Goal: Information Seeking & Learning: Learn about a topic

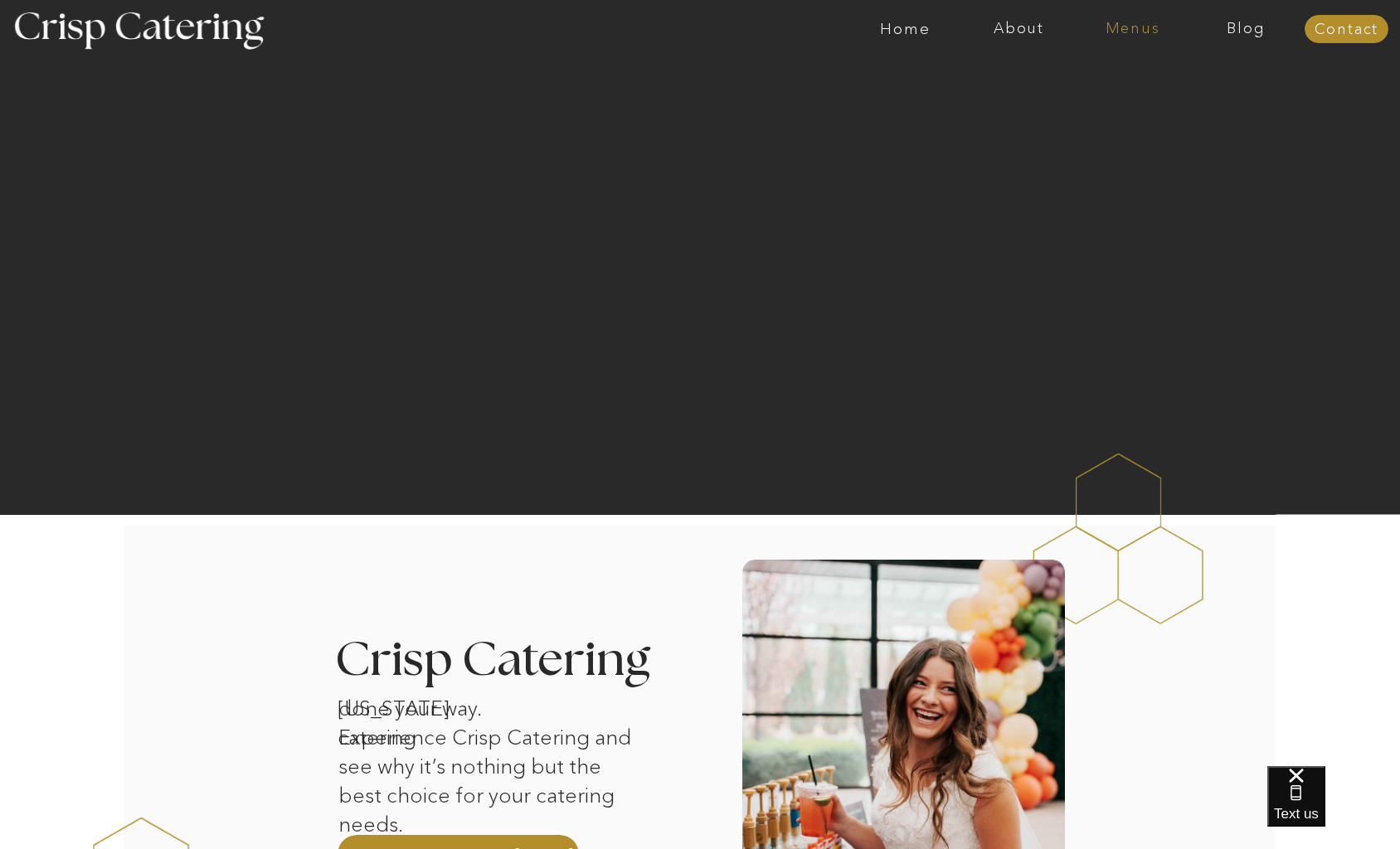
click at [1144, 35] on nav "Menus" at bounding box center [1132, 29] width 114 height 17
click at [1081, 98] on nav "Winter (Sep-Feb)" at bounding box center [1130, 97] width 136 height 16
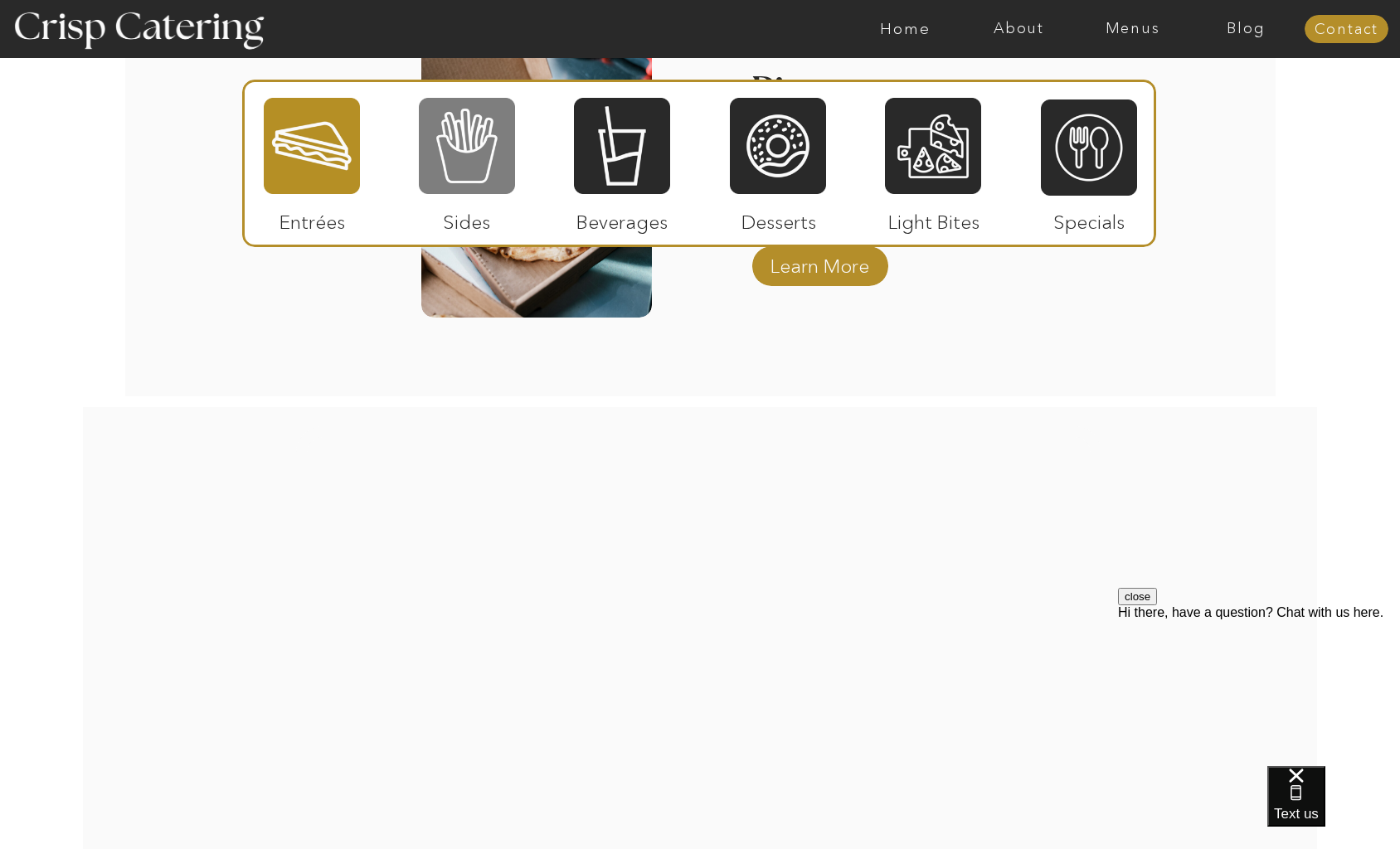
scroll to position [2870, 0]
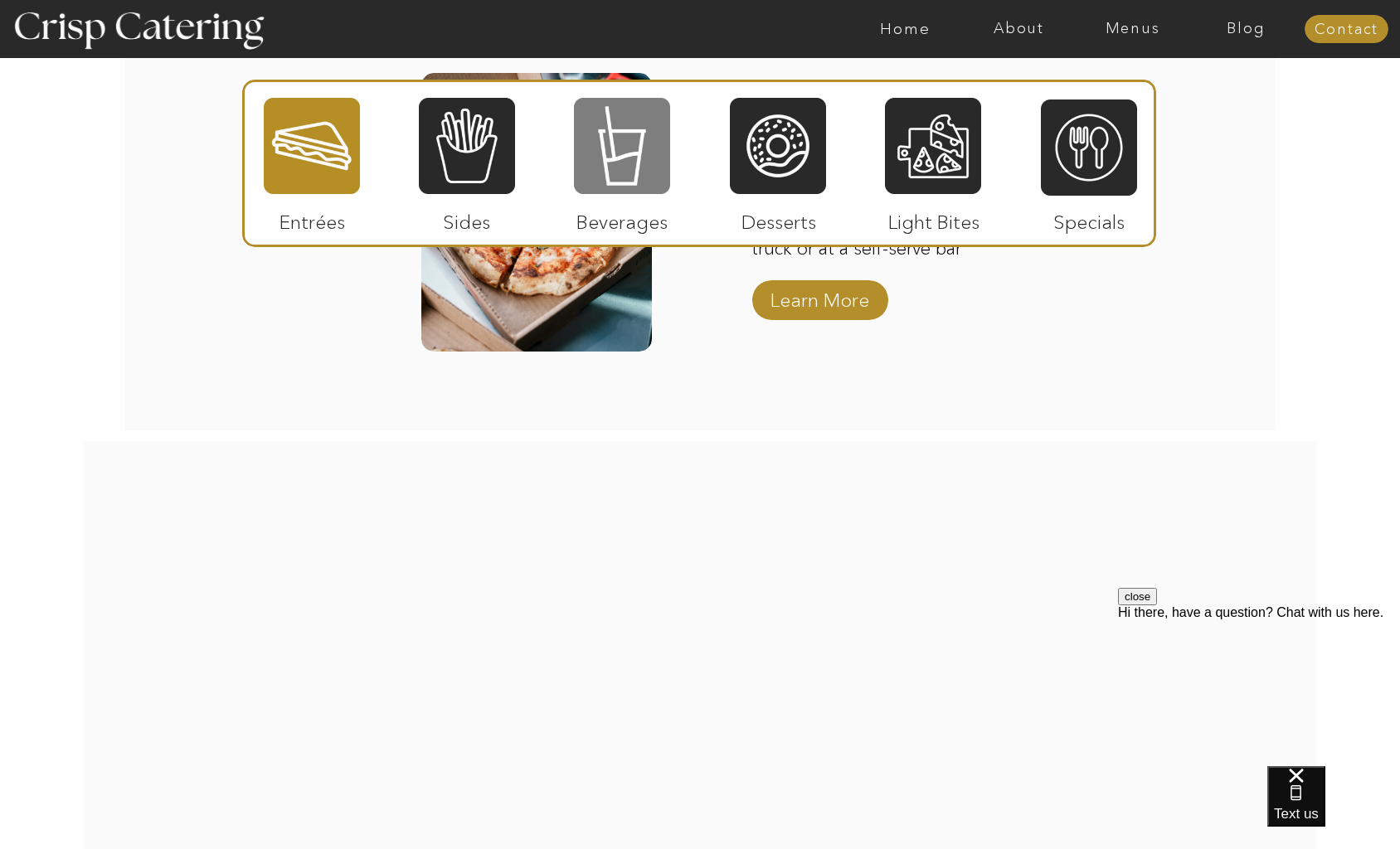
click at [615, 152] on div at bounding box center [621, 145] width 96 height 99
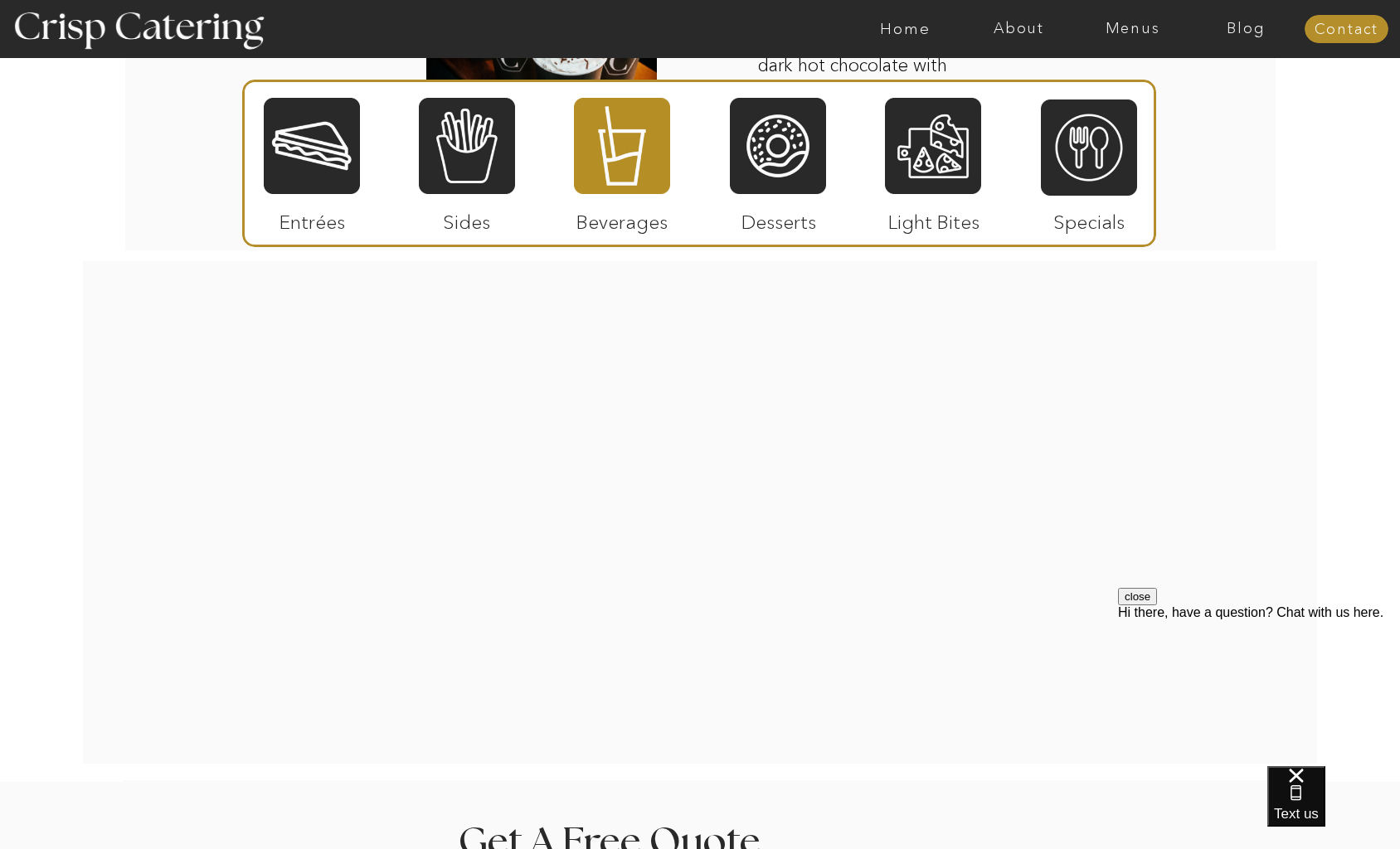
scroll to position [3060, 0]
click at [466, 134] on div at bounding box center [467, 145] width 96 height 99
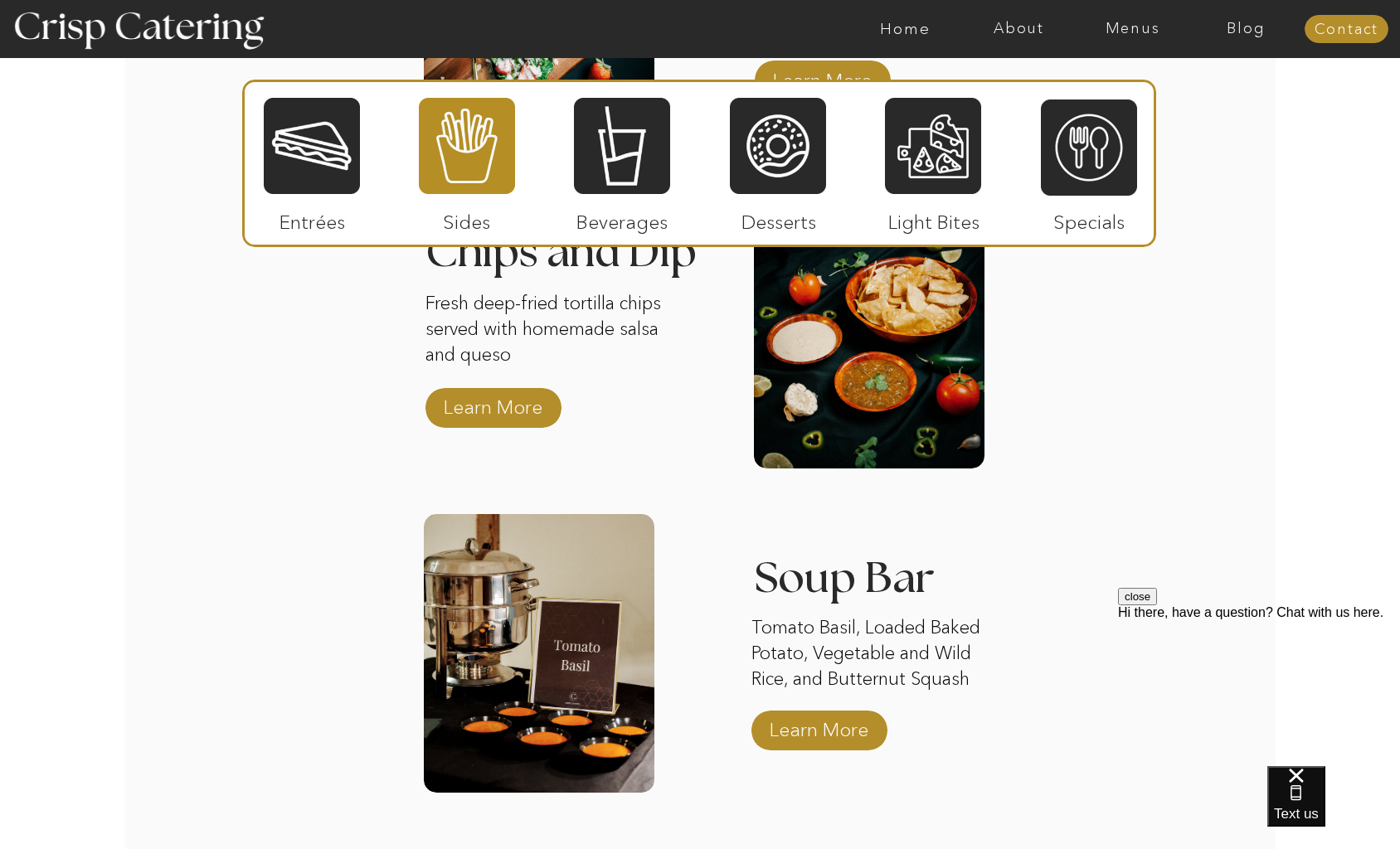
scroll to position [2712, 0]
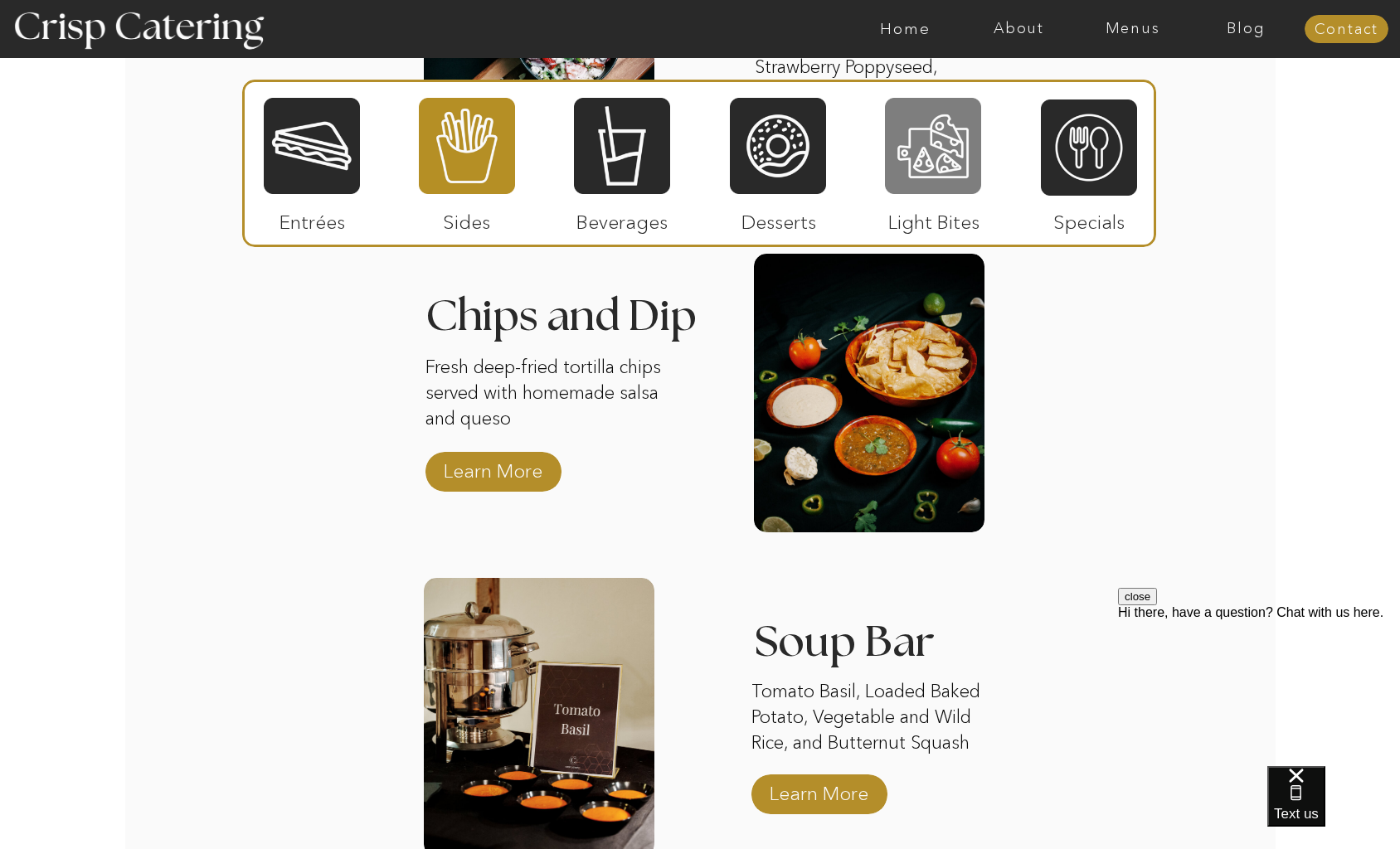
click at [903, 157] on div at bounding box center [932, 145] width 96 height 99
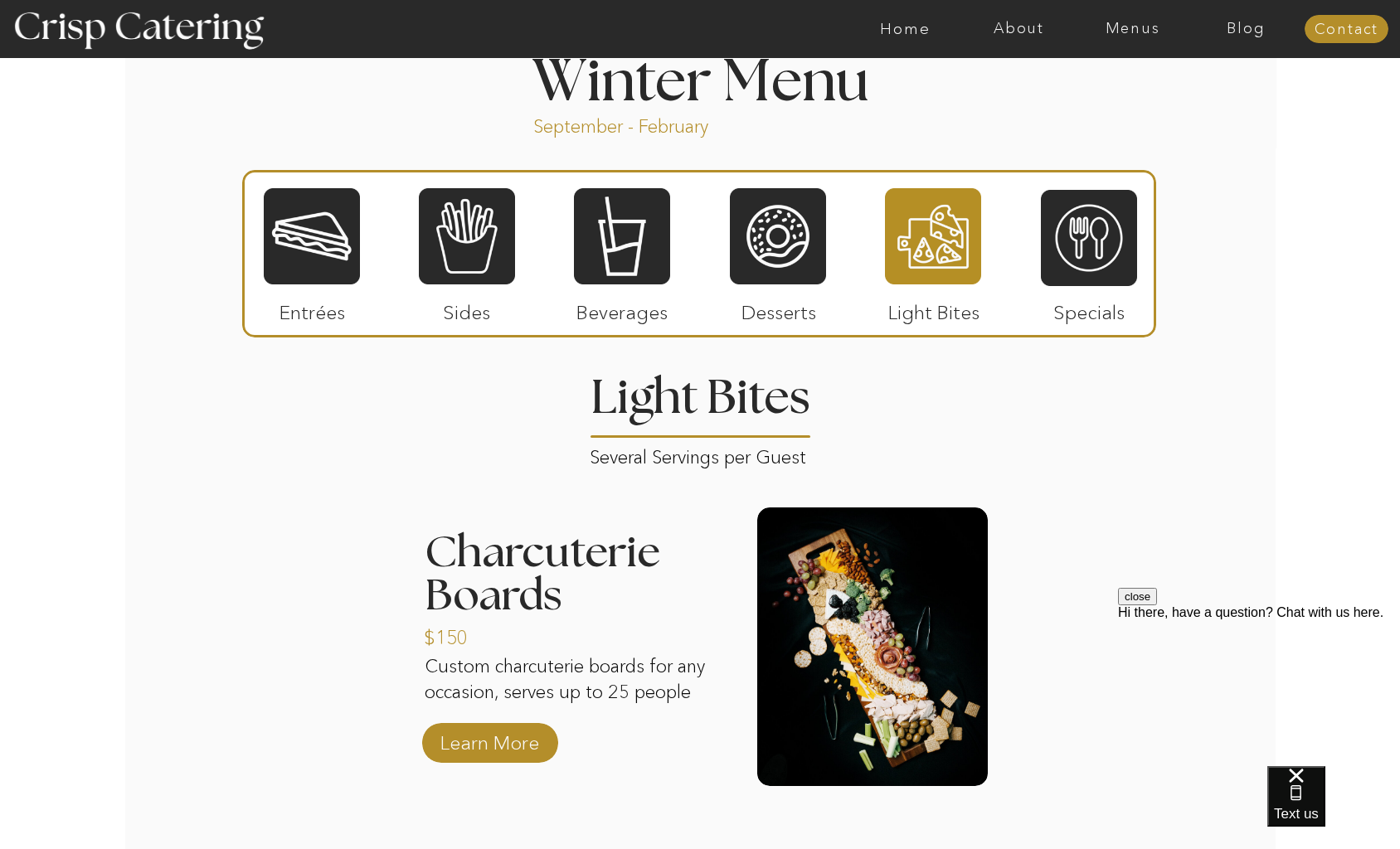
scroll to position [1836, 0]
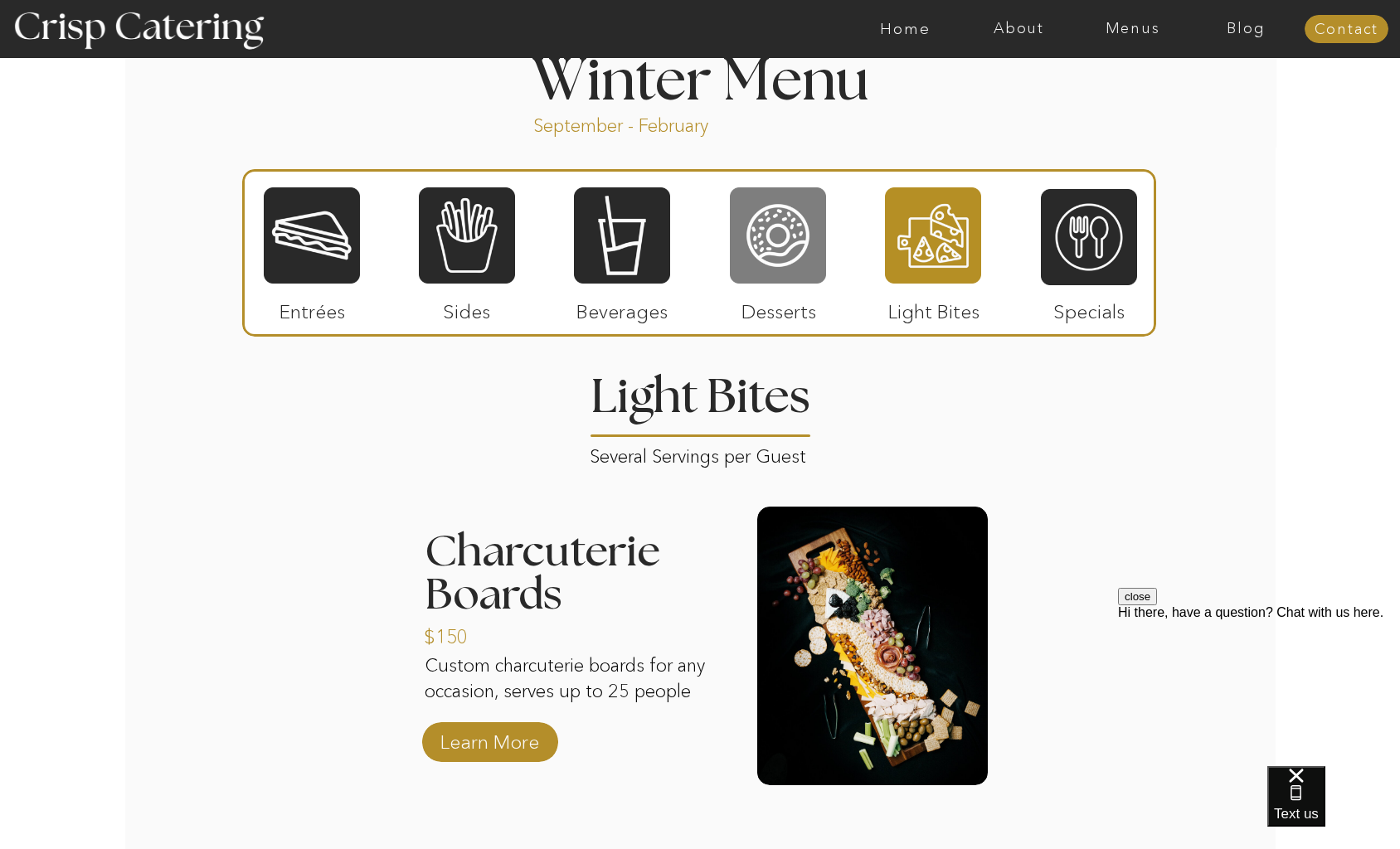
click at [800, 247] on div at bounding box center [777, 235] width 96 height 99
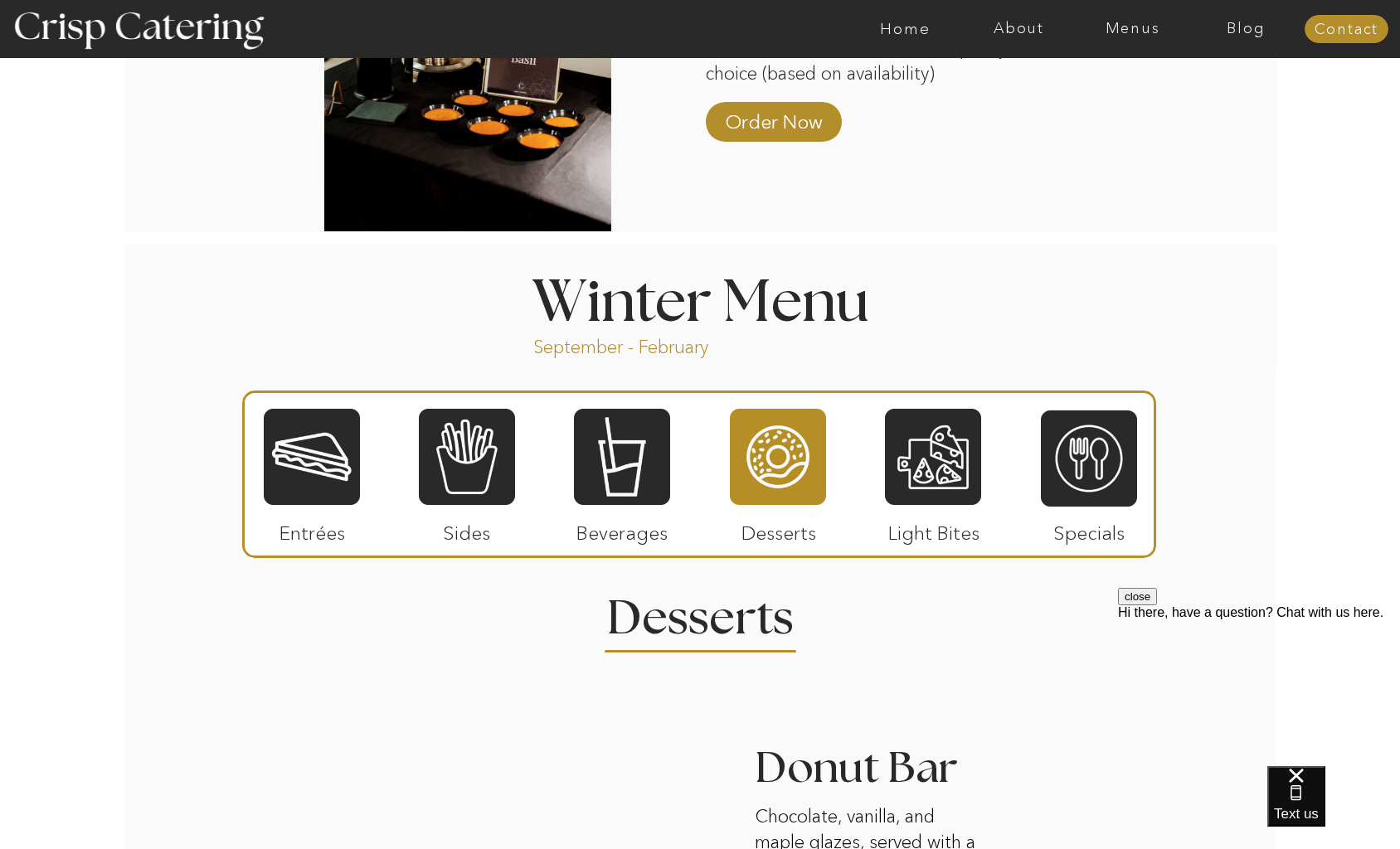
scroll to position [1619, 0]
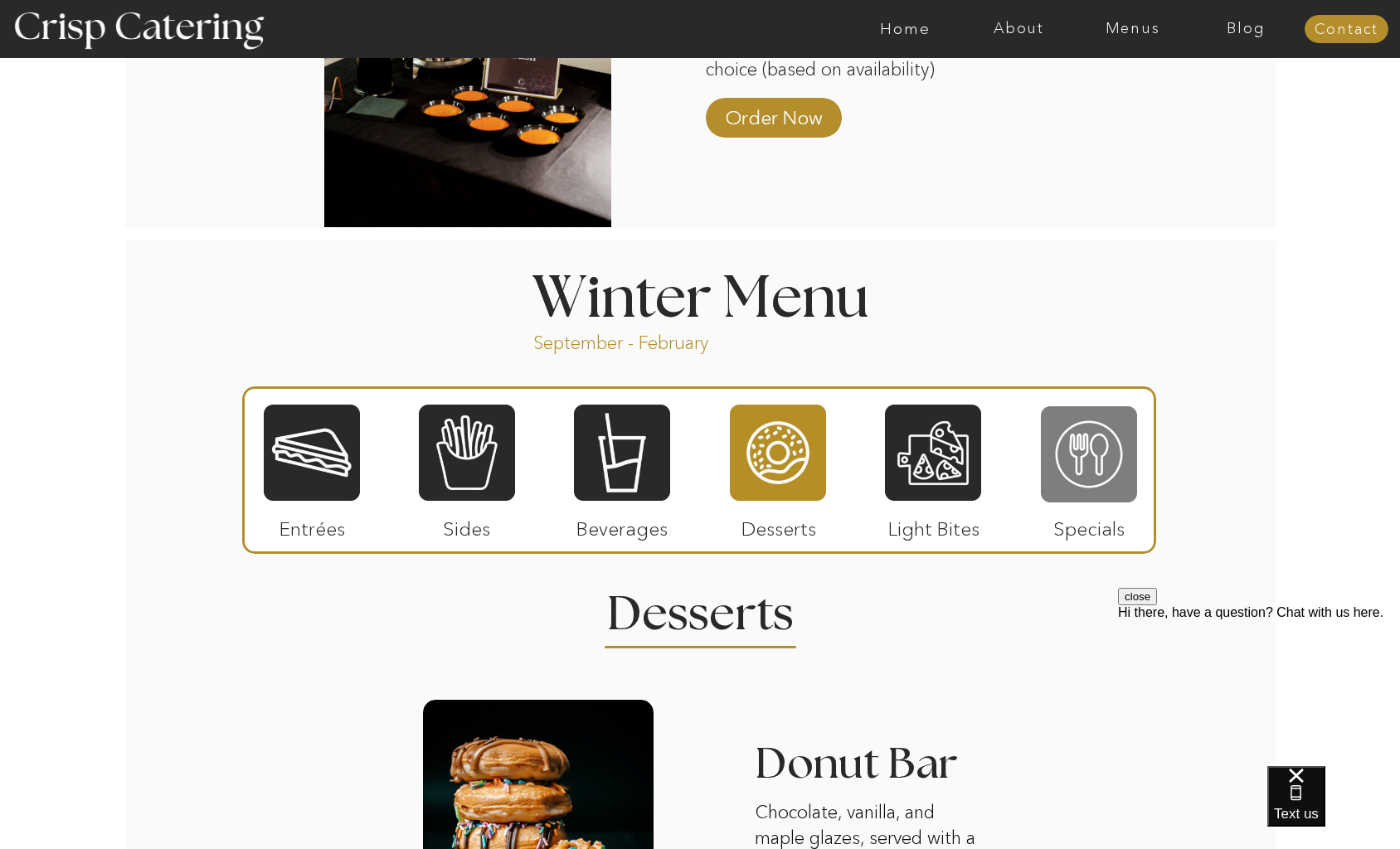
click at [1095, 437] on div at bounding box center [1089, 454] width 96 height 99
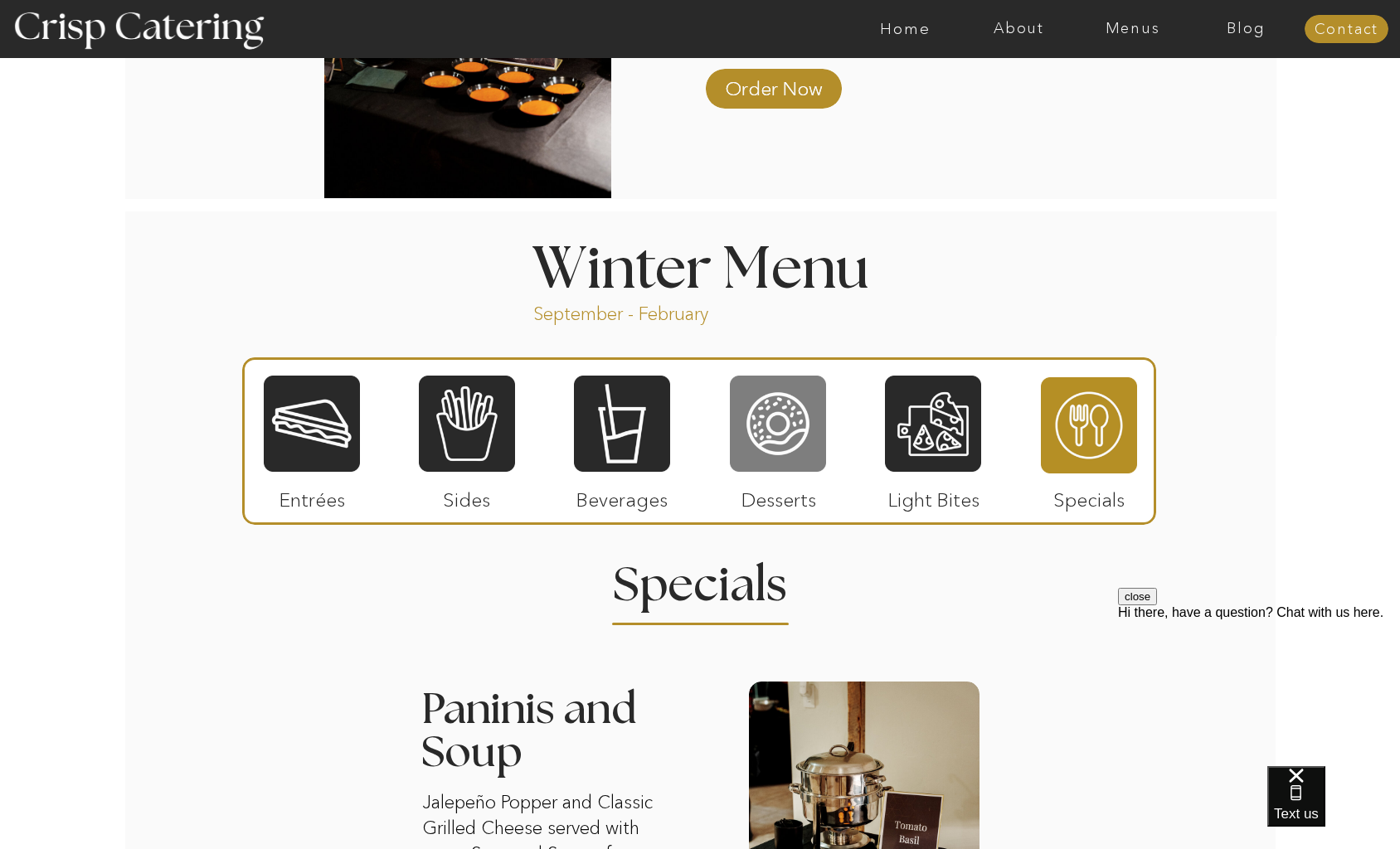
scroll to position [1649, 0]
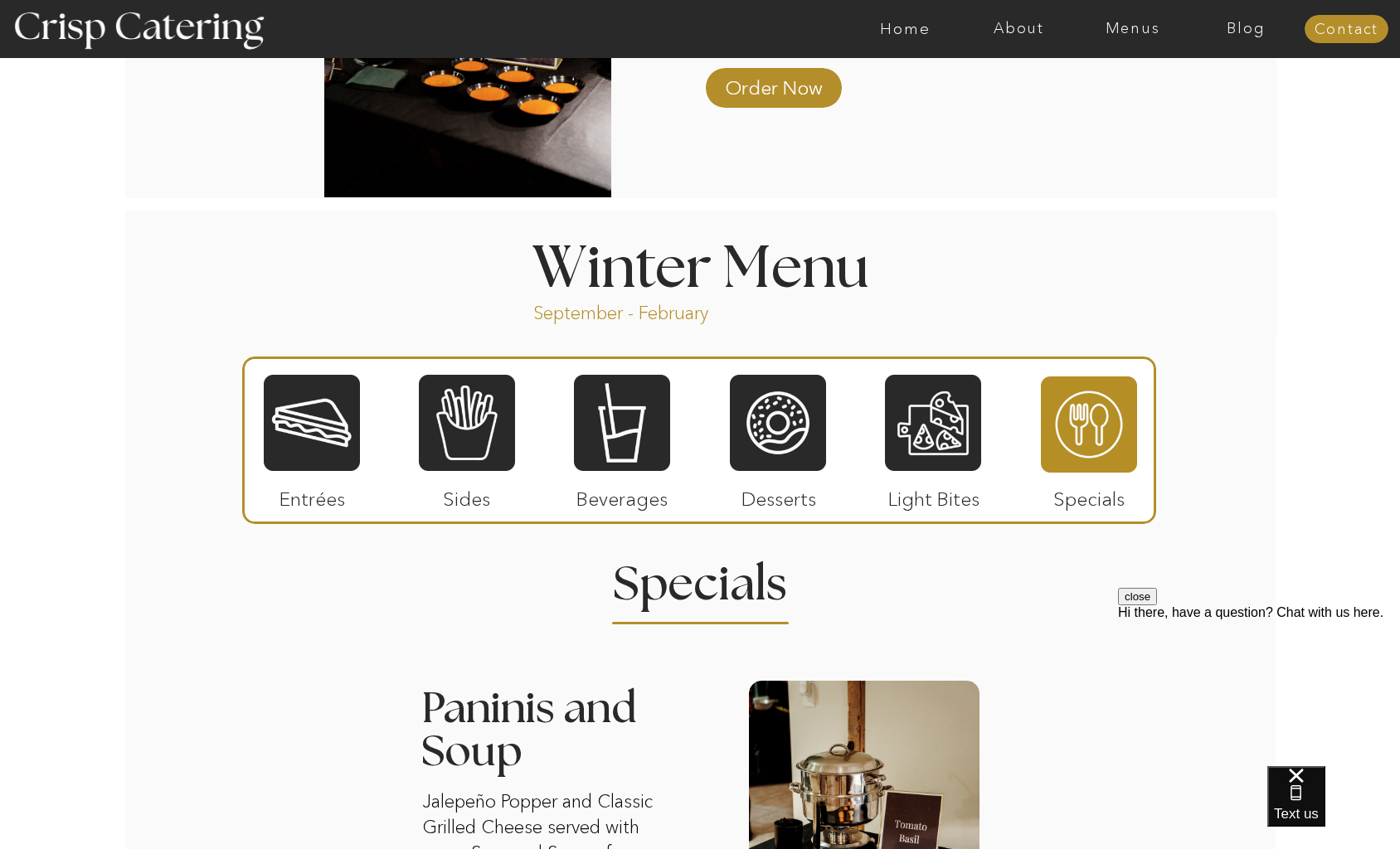
click at [297, 433] on div at bounding box center [311, 422] width 96 height 99
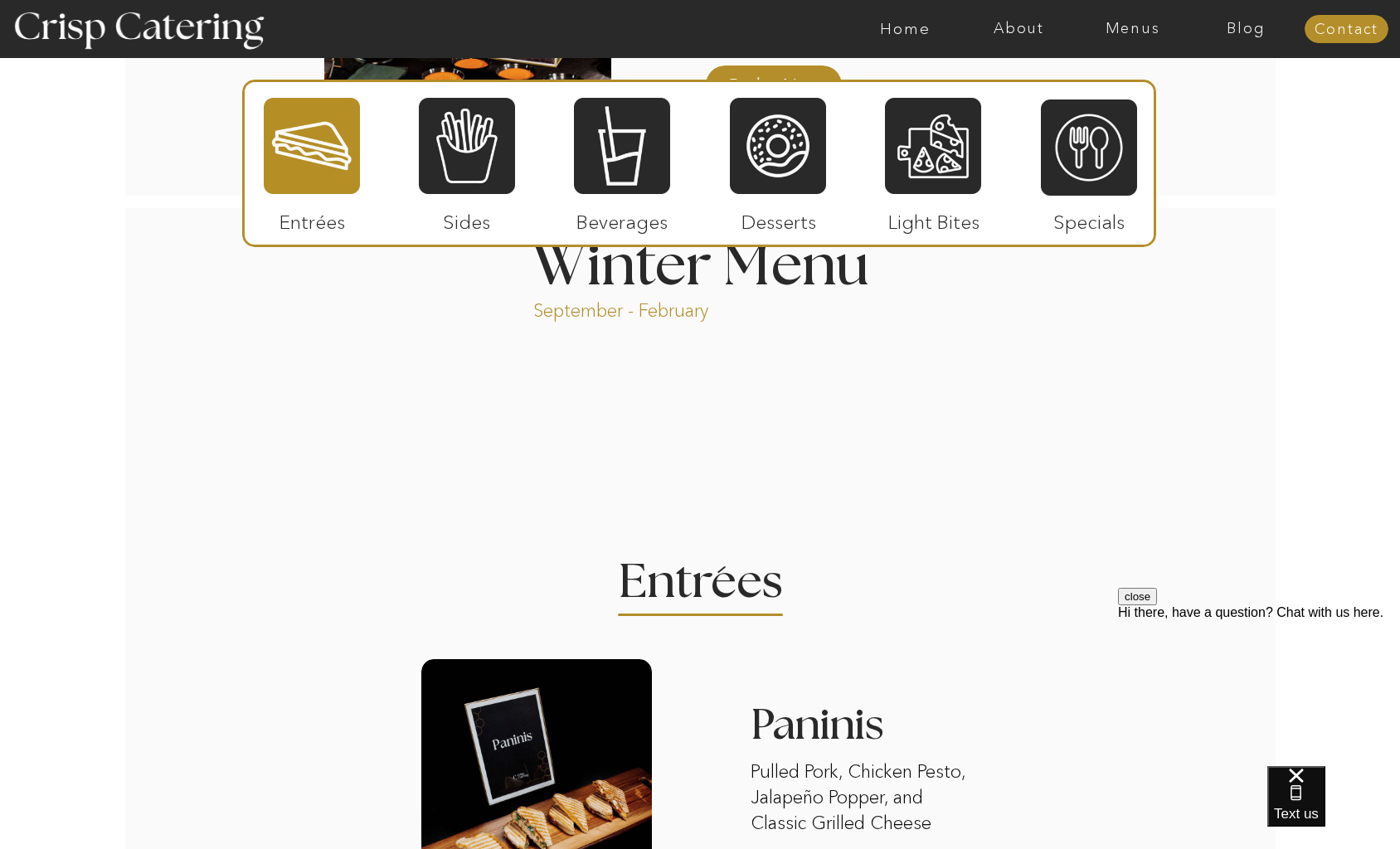
scroll to position [1186, 0]
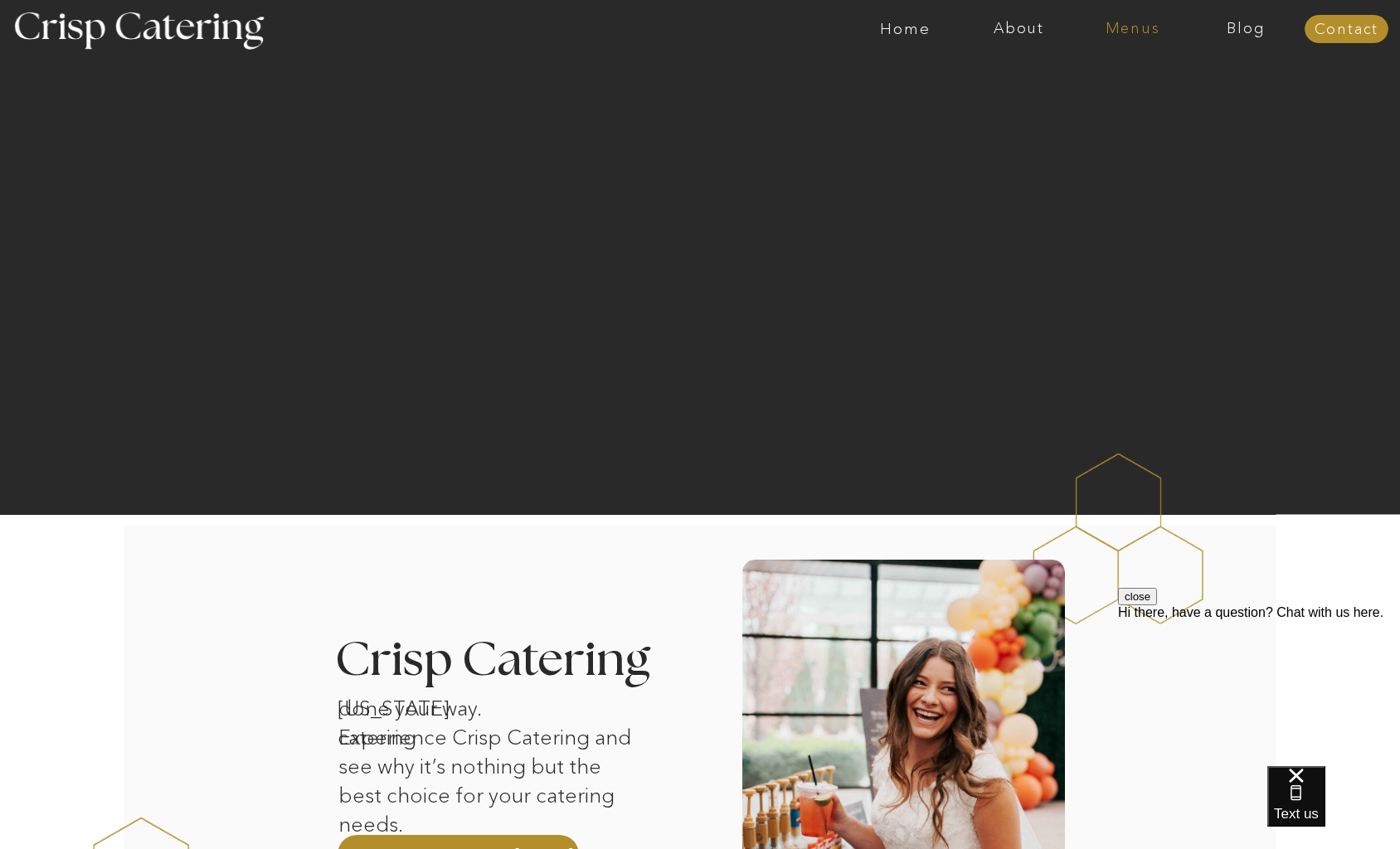
click at [1125, 32] on nav "Menus" at bounding box center [1132, 29] width 114 height 17
click at [1083, 100] on nav "Winter (Sep-Feb)" at bounding box center [1130, 97] width 136 height 16
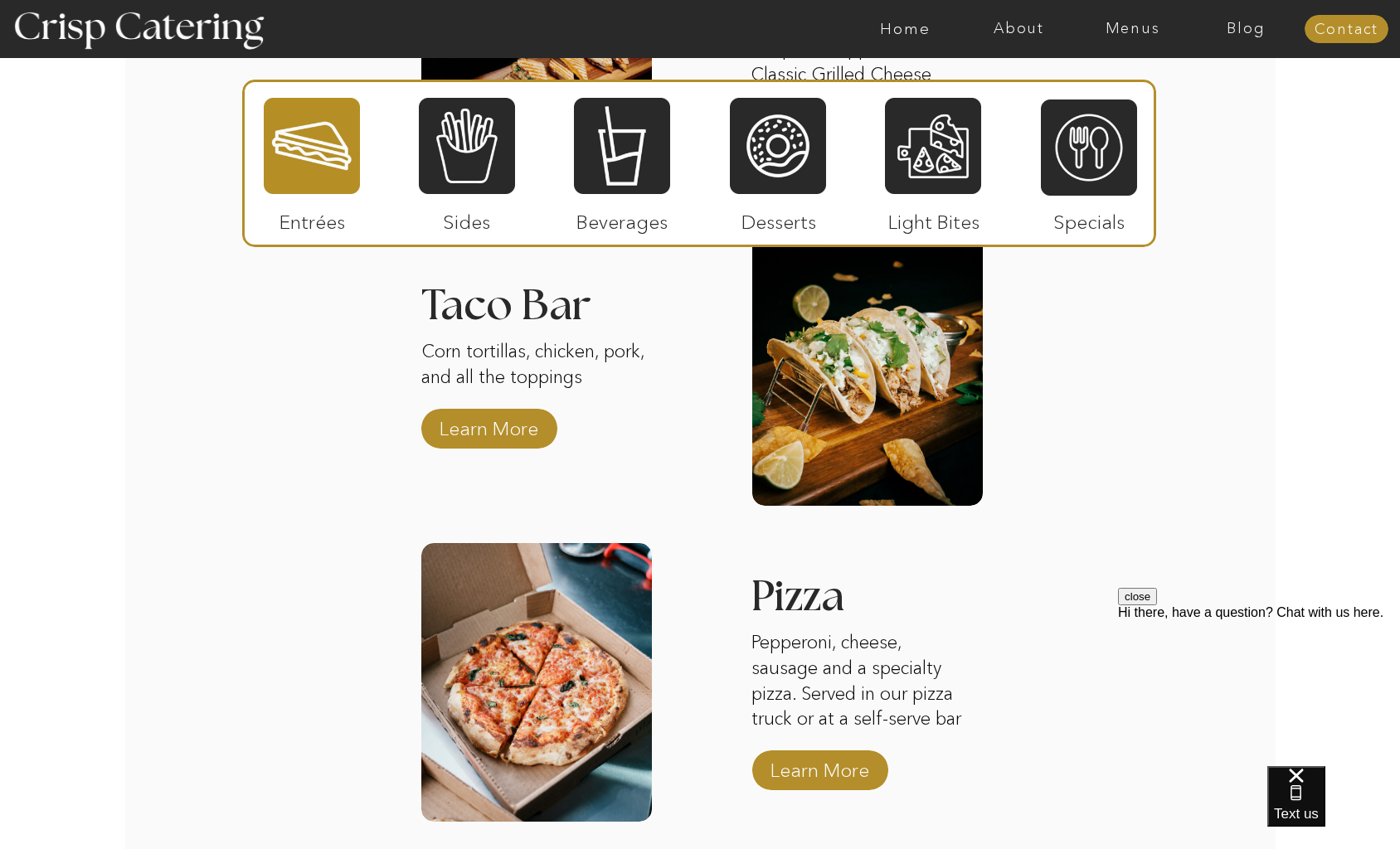
scroll to position [2421, 0]
